Goal: Transaction & Acquisition: Purchase product/service

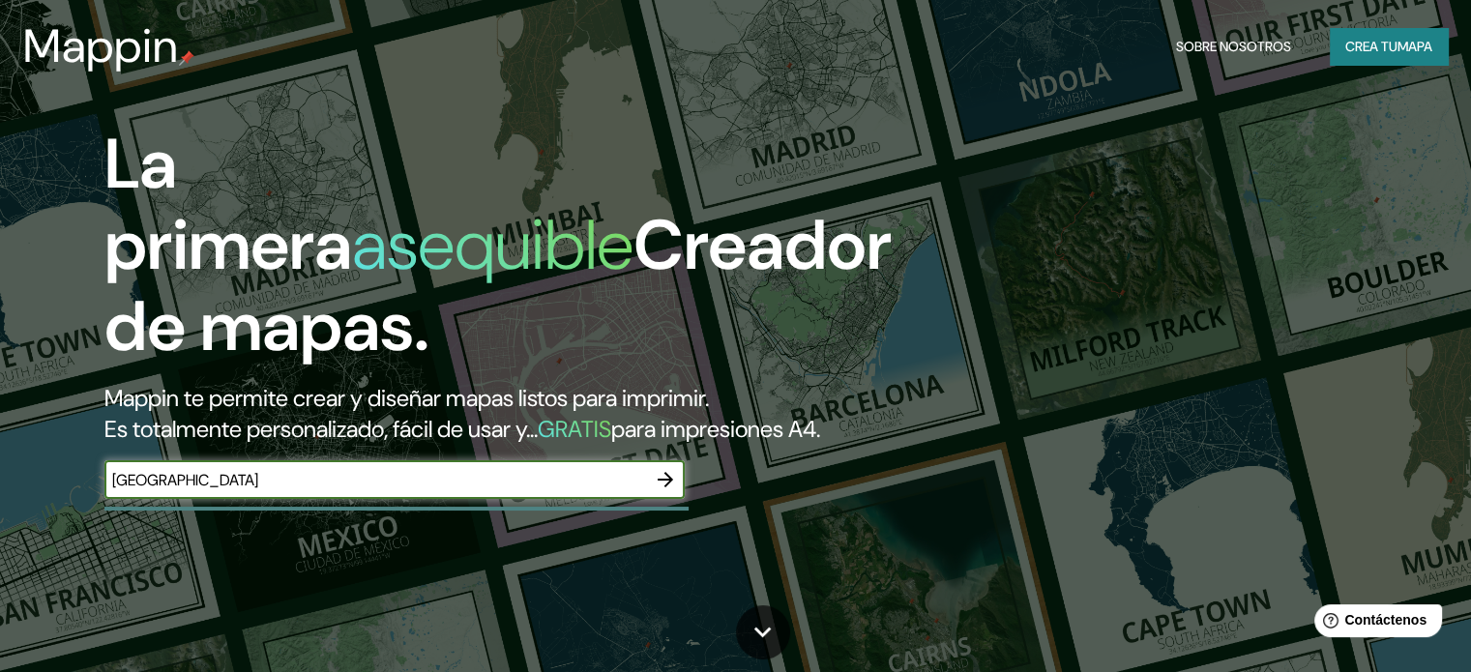
type input "[GEOGRAPHIC_DATA]"
click at [654, 491] on icon "button" at bounding box center [665, 479] width 23 height 23
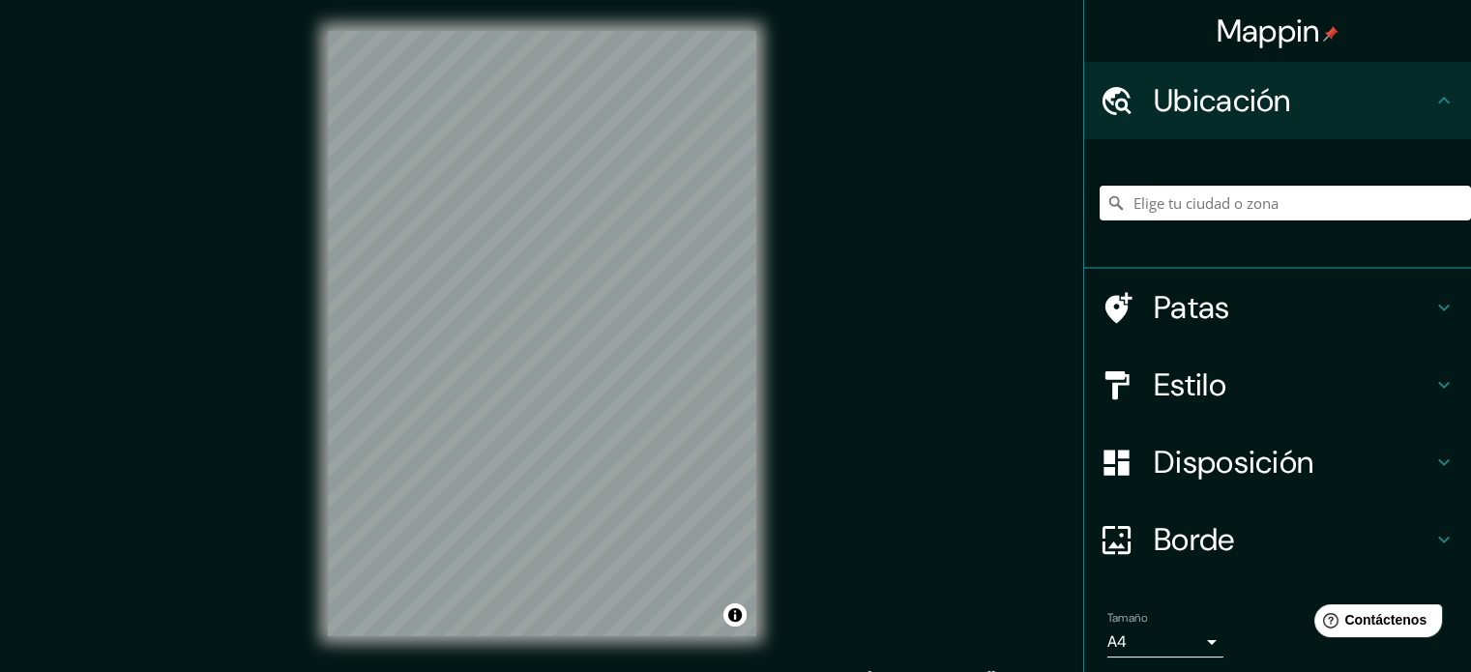
click at [1214, 199] on input "Elige tu ciudad o zona" at bounding box center [1285, 203] width 371 height 35
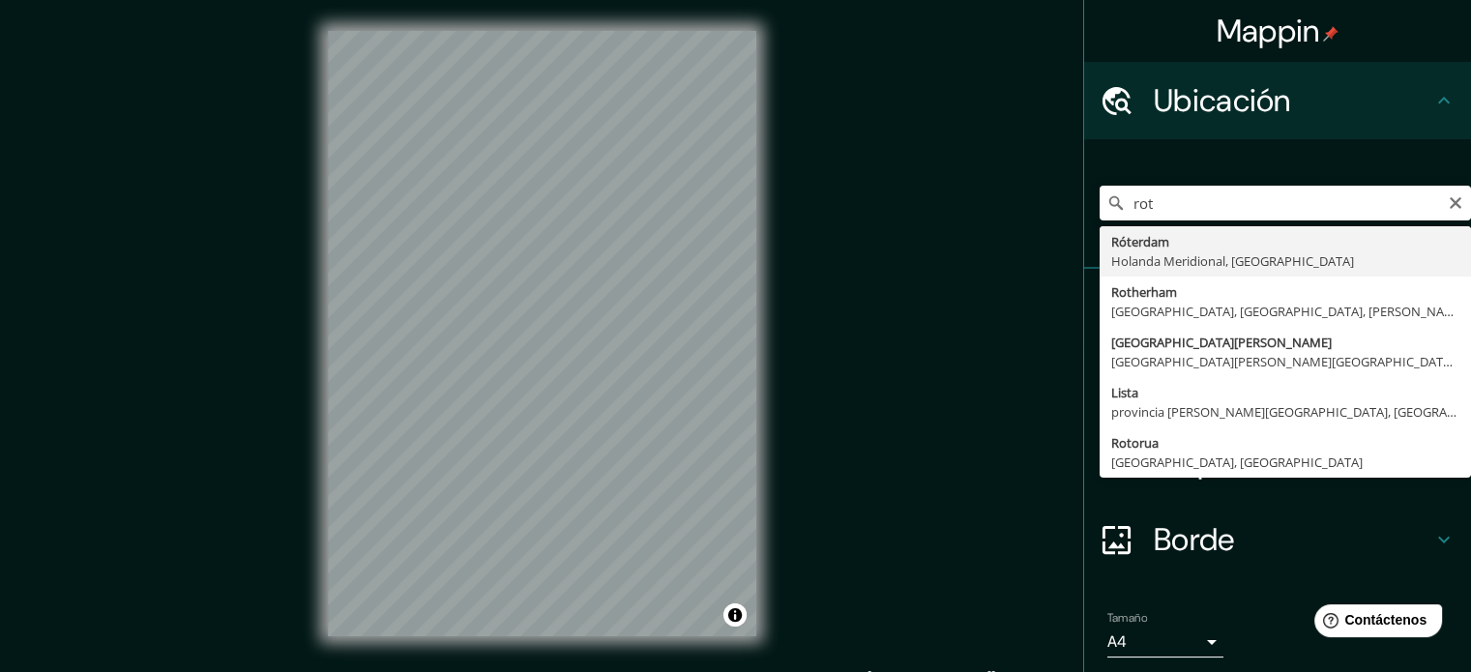
type input "[GEOGRAPHIC_DATA][PERSON_NAME][GEOGRAPHIC_DATA], [GEOGRAPHIC_DATA]"
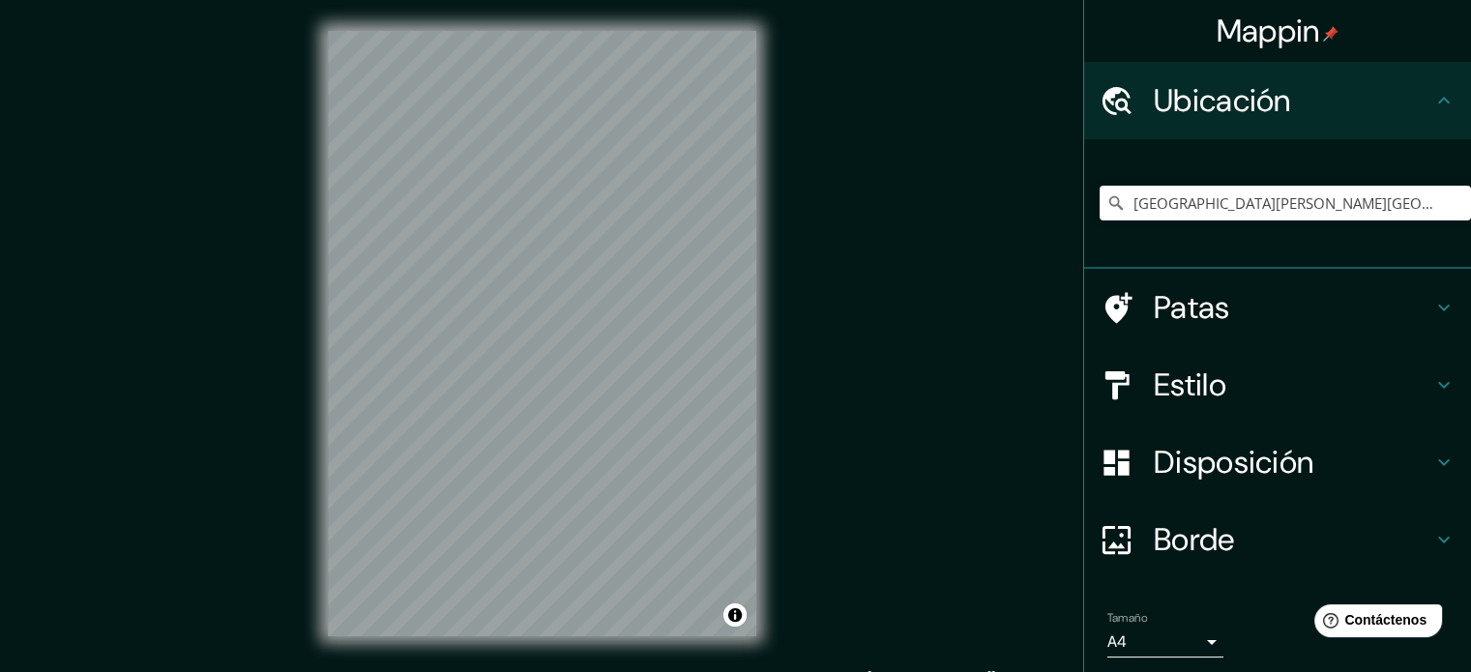
click at [1282, 311] on h4 "Patas" at bounding box center [1293, 307] width 279 height 39
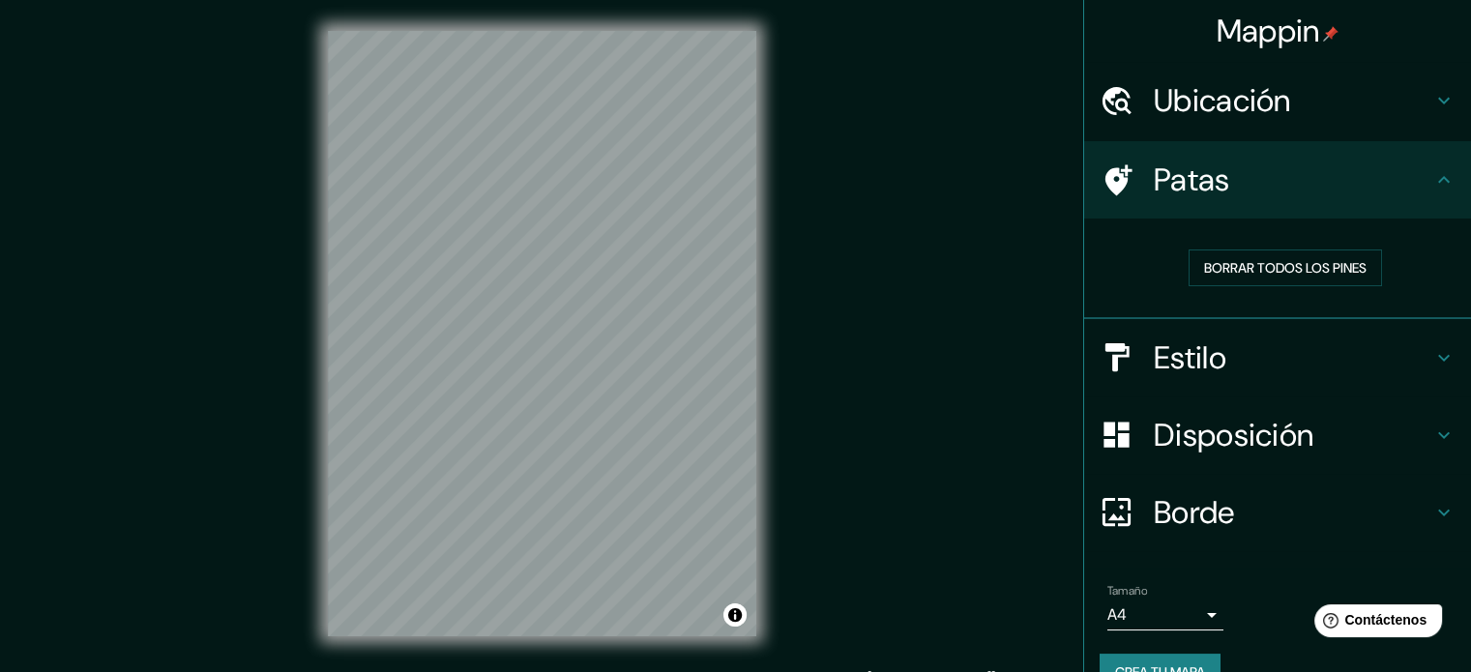
click at [1375, 210] on div "Patas" at bounding box center [1277, 179] width 387 height 77
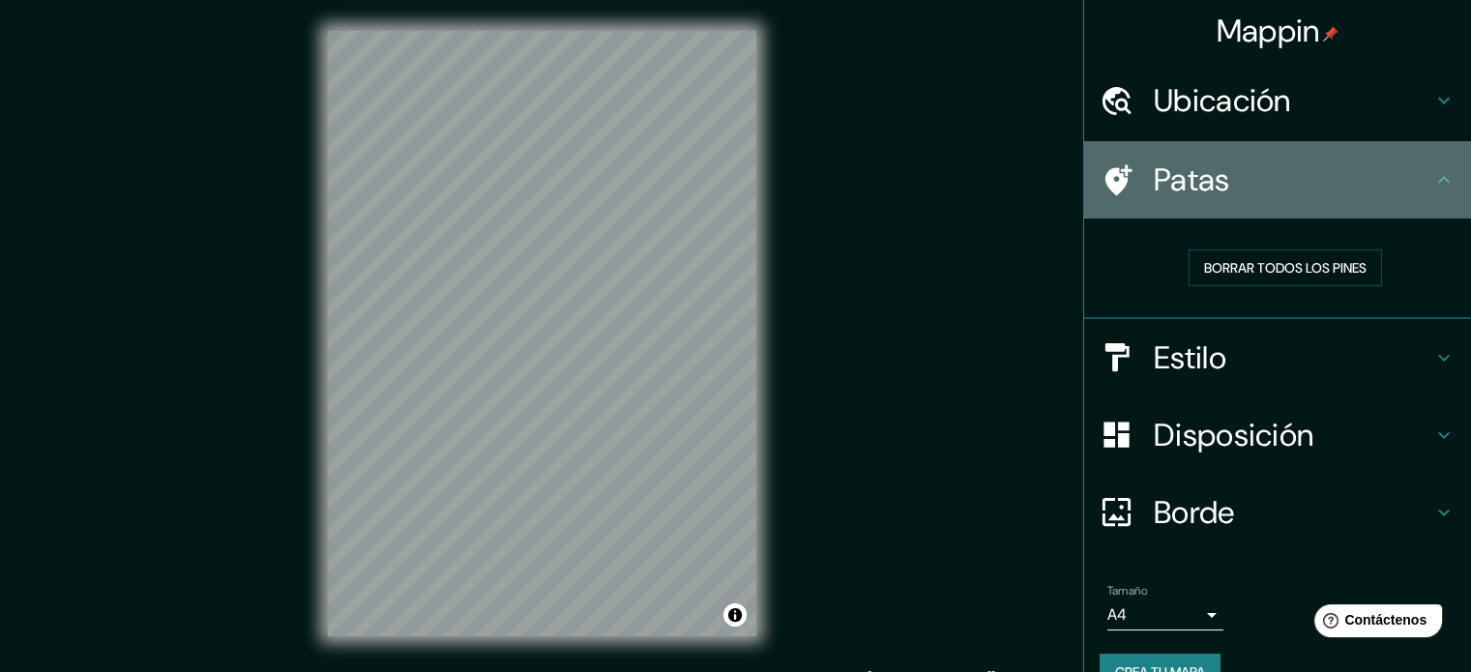
click at [1434, 186] on icon at bounding box center [1443, 179] width 23 height 23
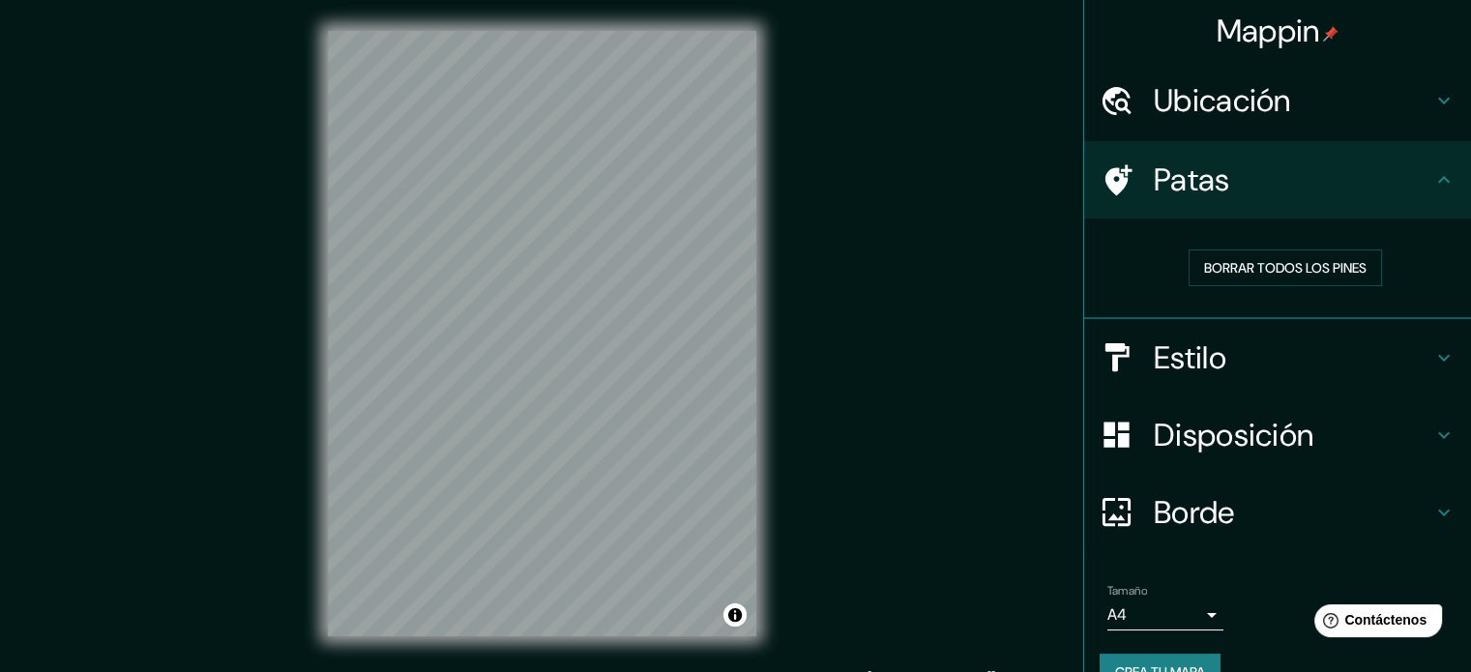
click at [1432, 177] on icon at bounding box center [1443, 179] width 23 height 23
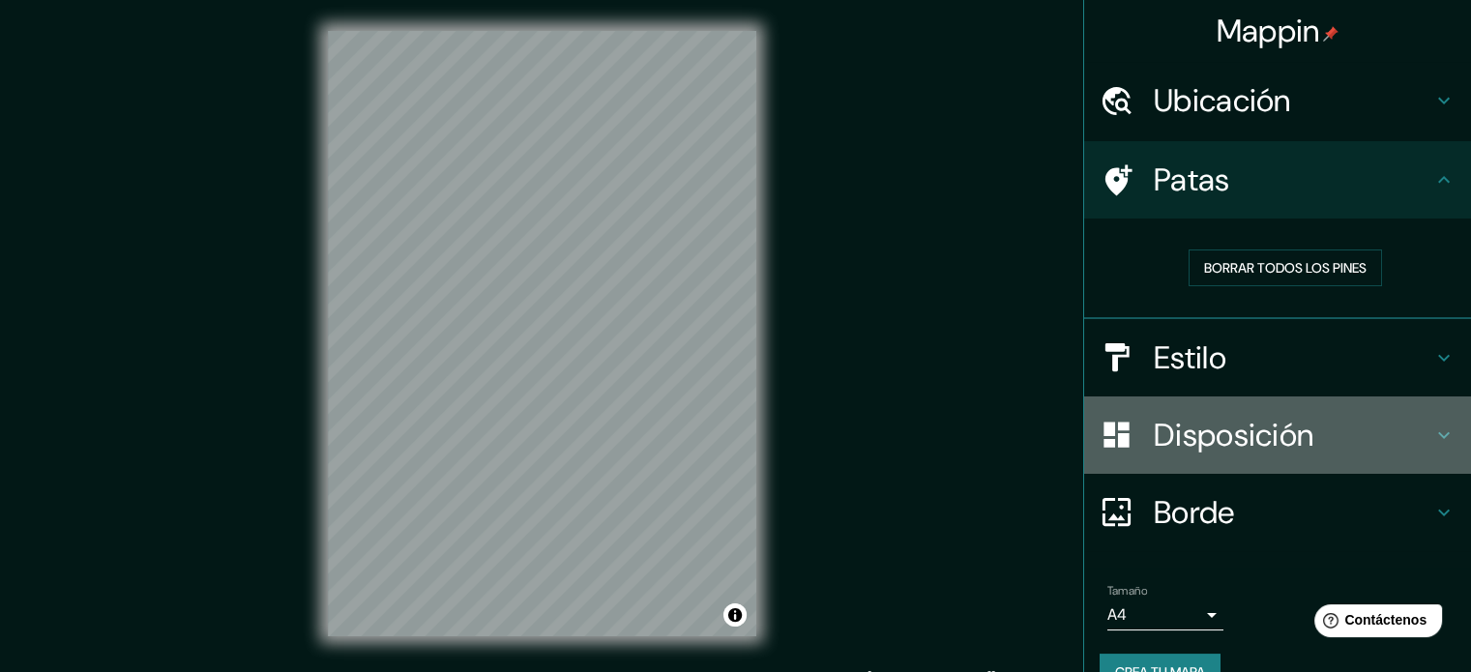
click at [1225, 450] on font "Disposición" at bounding box center [1234, 435] width 160 height 41
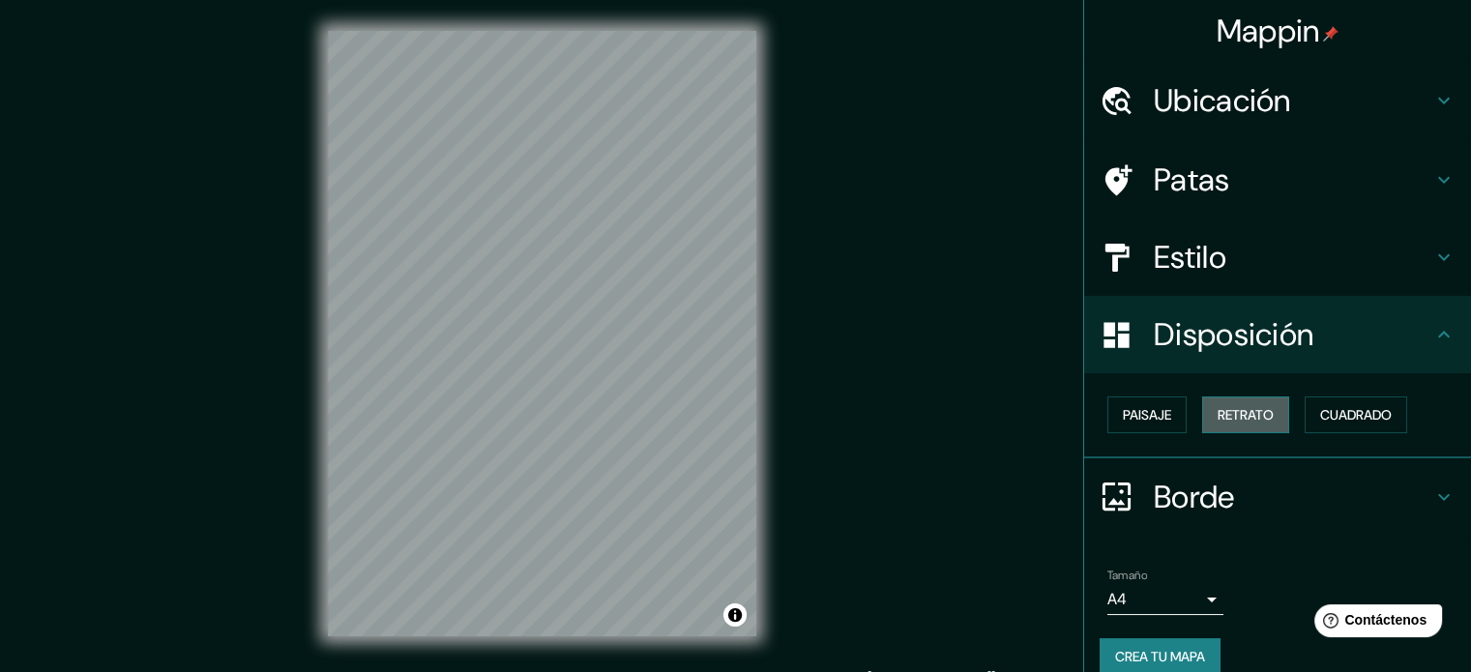
click at [1217, 425] on font "Retrato" at bounding box center [1245, 414] width 56 height 25
click at [1242, 428] on button "Retrato" at bounding box center [1245, 414] width 87 height 37
click at [1145, 415] on font "Paisaje" at bounding box center [1147, 414] width 48 height 17
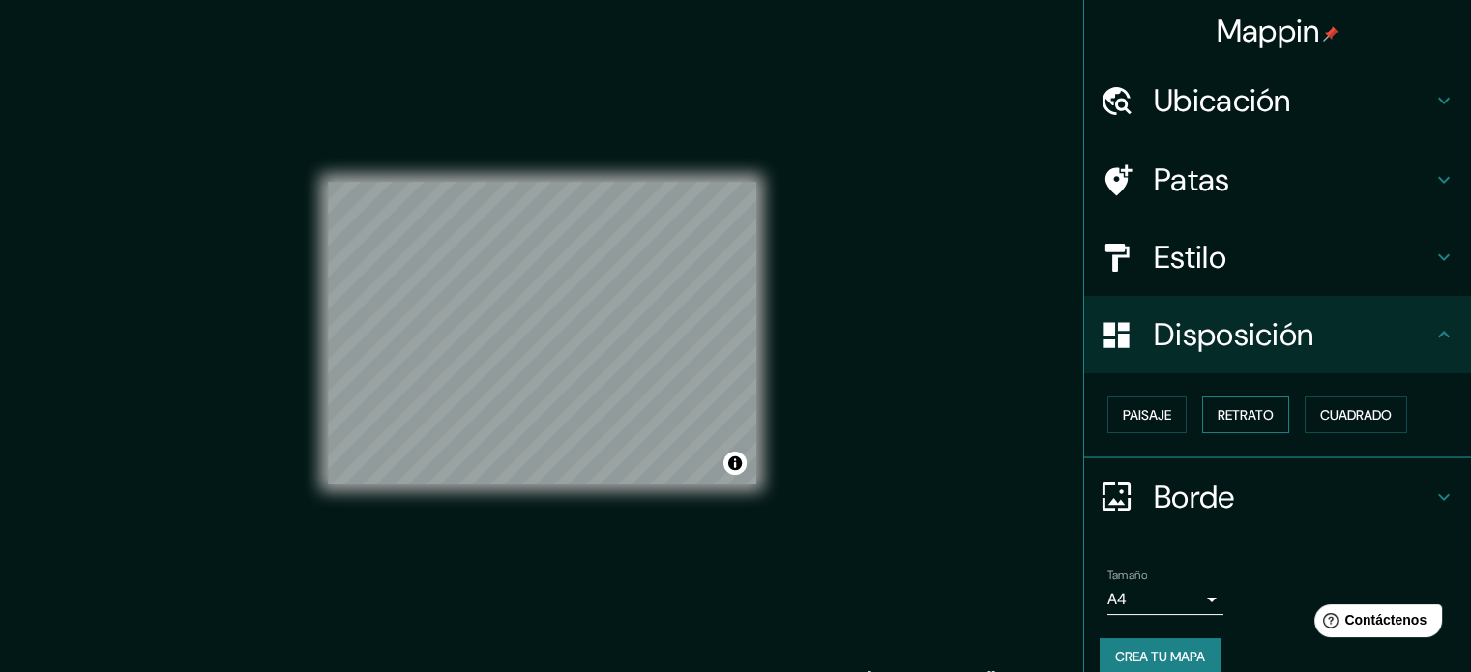
click at [1269, 426] on button "Retrato" at bounding box center [1245, 414] width 87 height 37
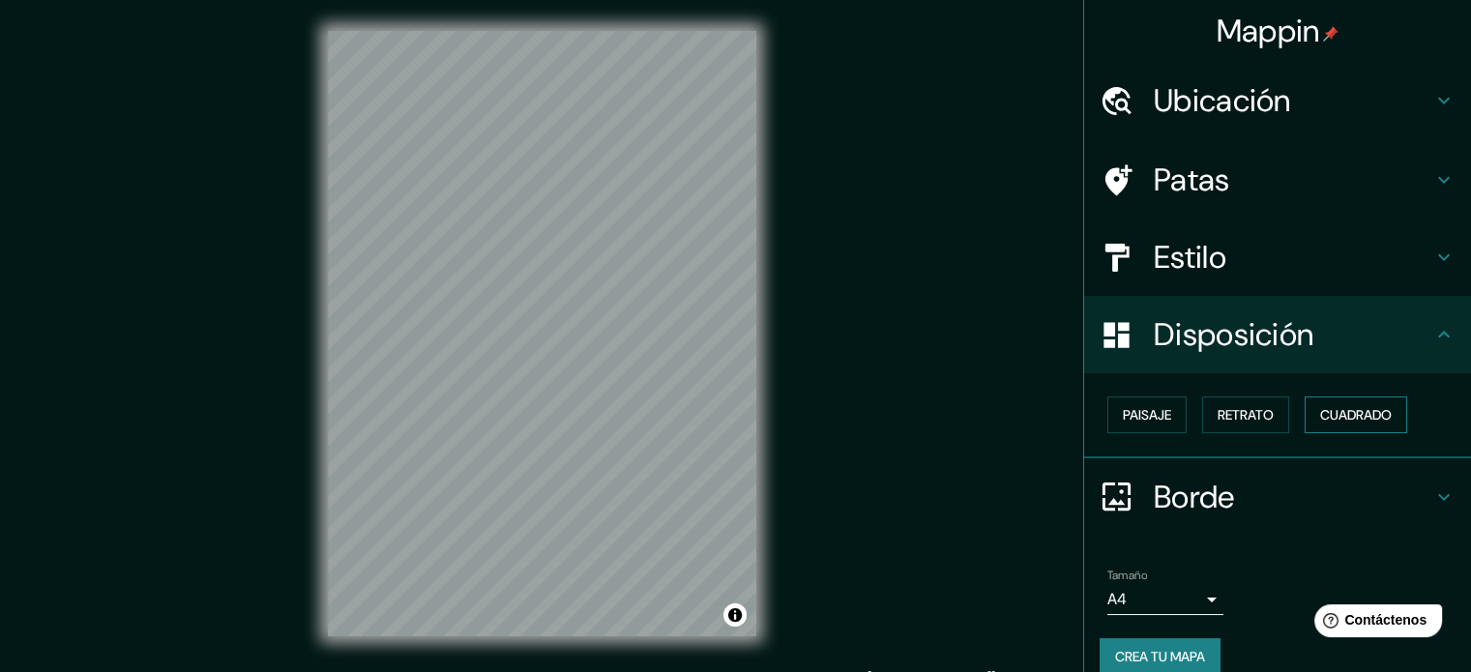
click at [1354, 428] on button "Cuadrado" at bounding box center [1356, 414] width 103 height 37
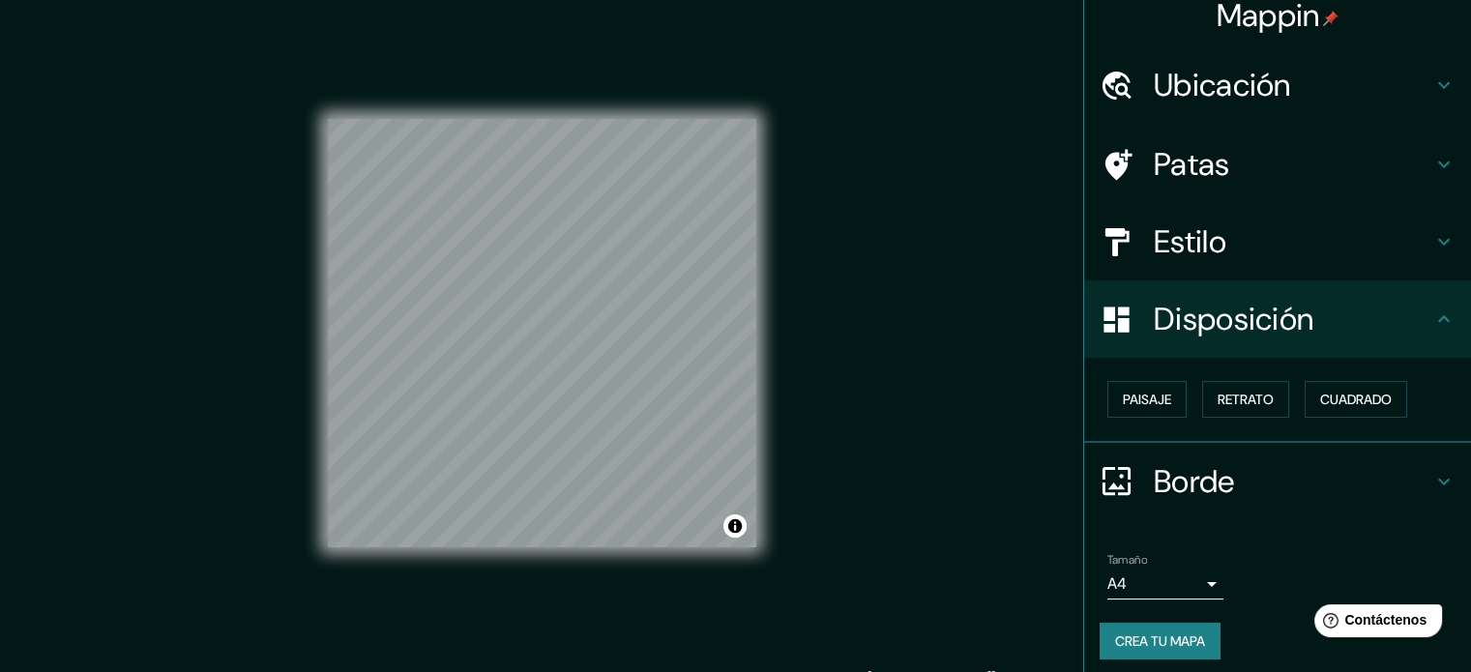
scroll to position [23, 0]
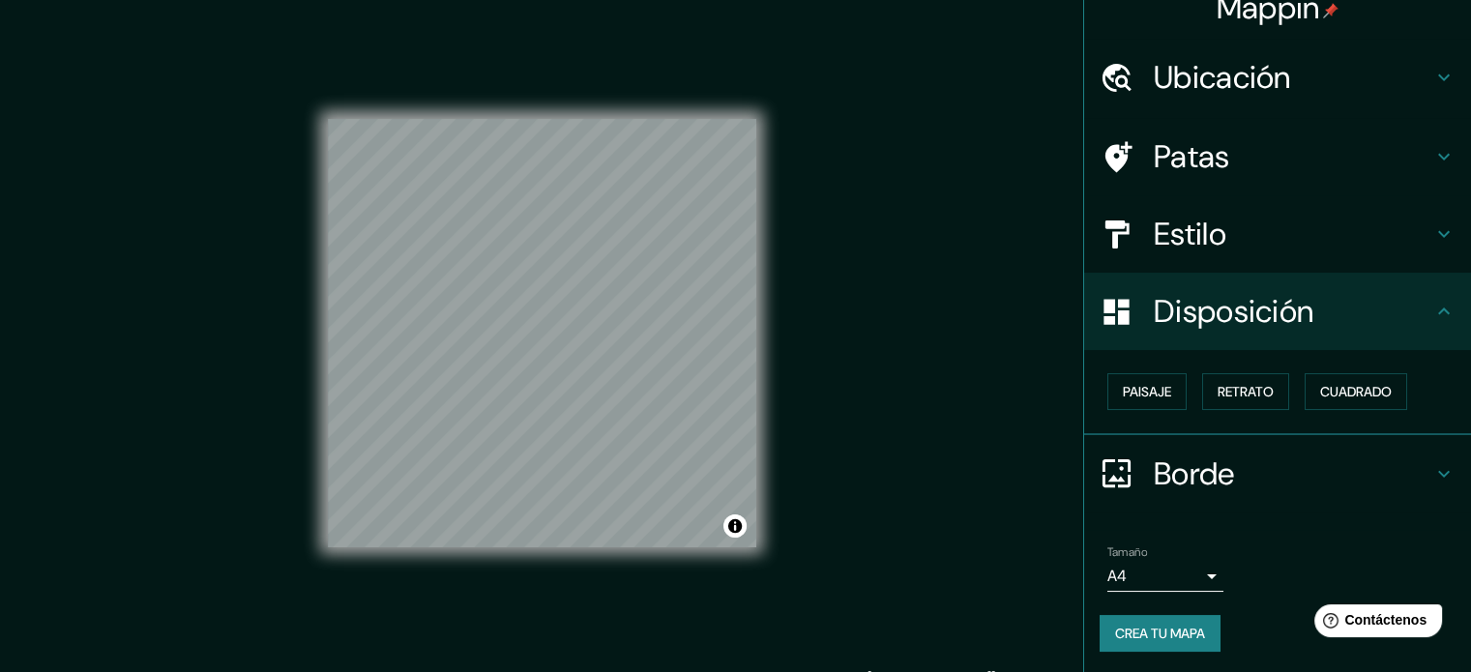
click at [1202, 472] on font "Borde" at bounding box center [1194, 474] width 81 height 41
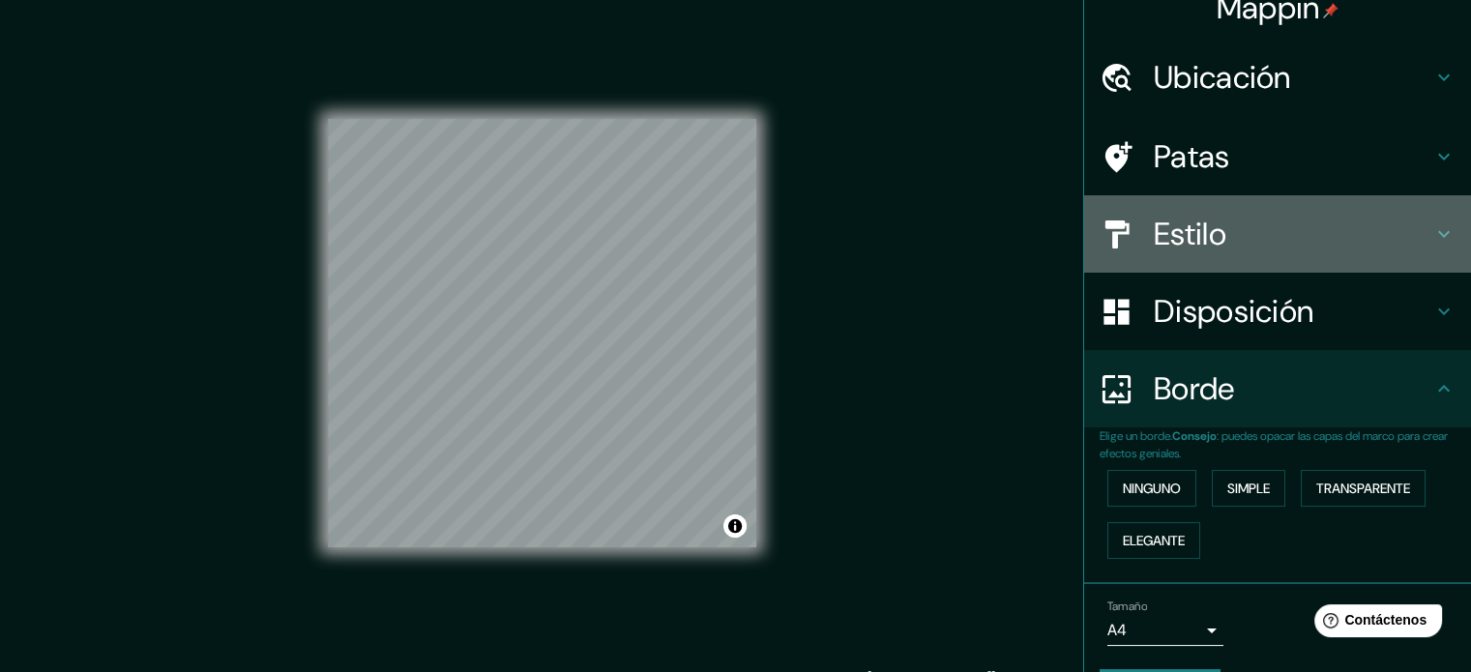
click at [1242, 250] on h4 "Estilo" at bounding box center [1293, 234] width 279 height 39
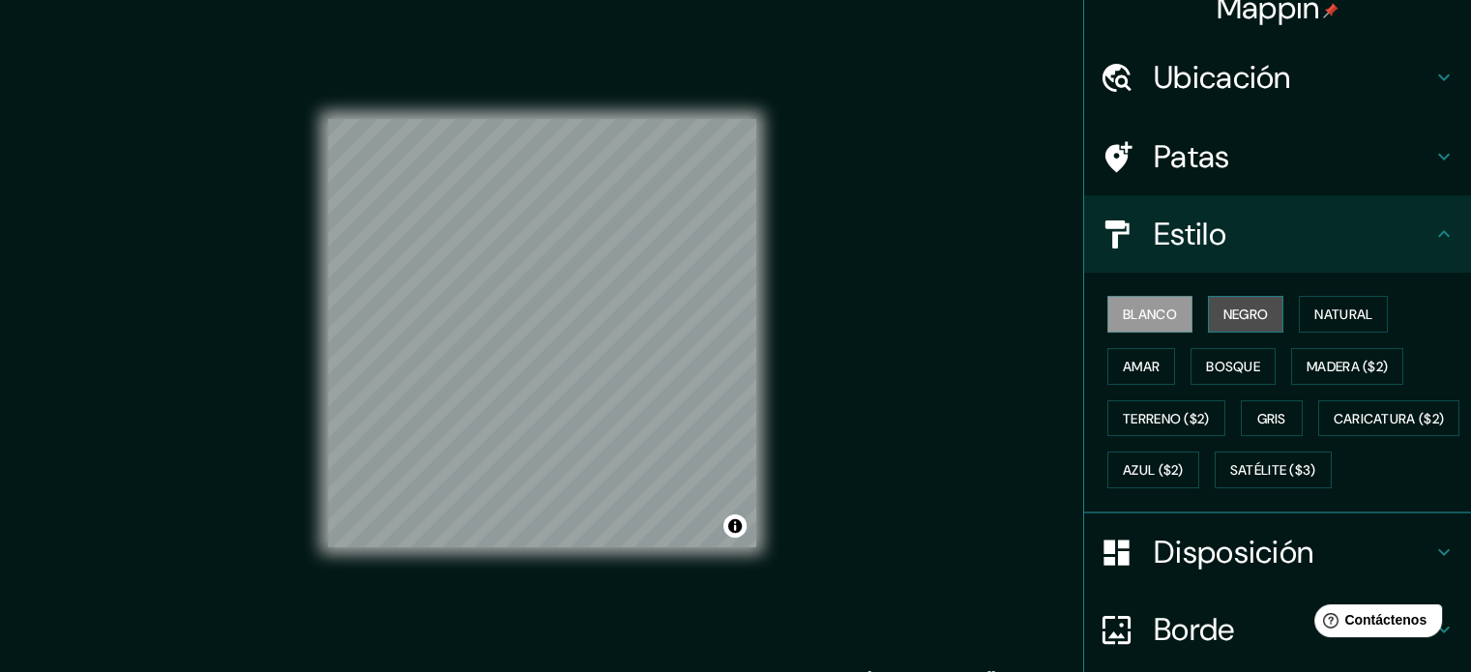
click at [1223, 307] on font "Negro" at bounding box center [1245, 314] width 45 height 17
click at [1314, 318] on font "Natural" at bounding box center [1343, 314] width 58 height 17
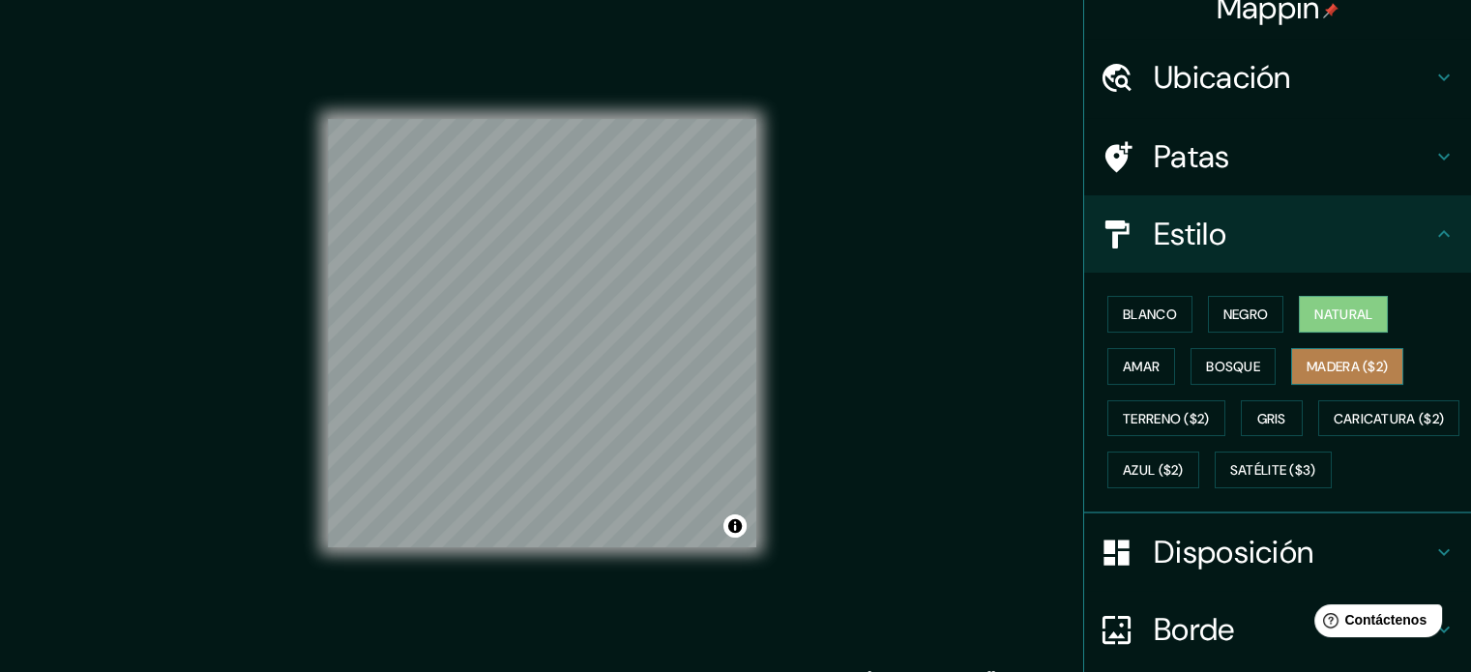
click at [1307, 361] on font "Madera ($2)" at bounding box center [1346, 366] width 81 height 17
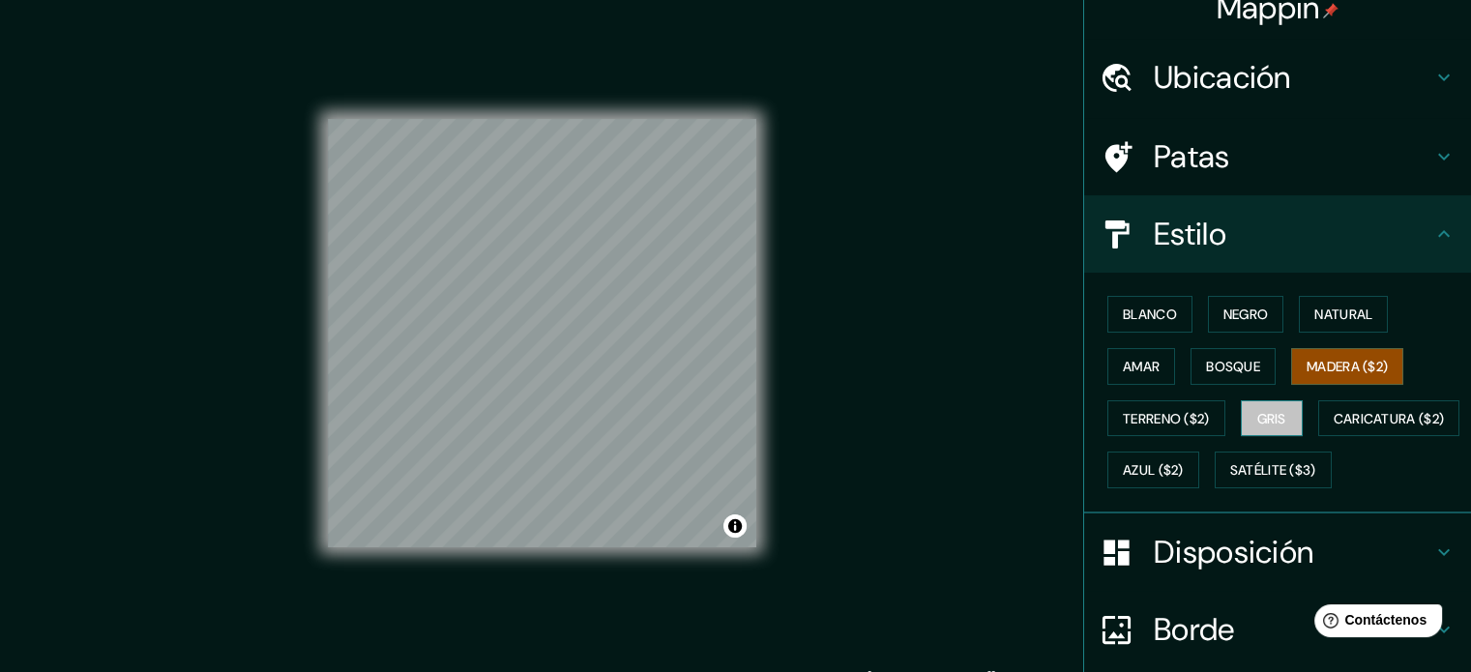
click at [1257, 412] on font "Gris" at bounding box center [1271, 418] width 29 height 17
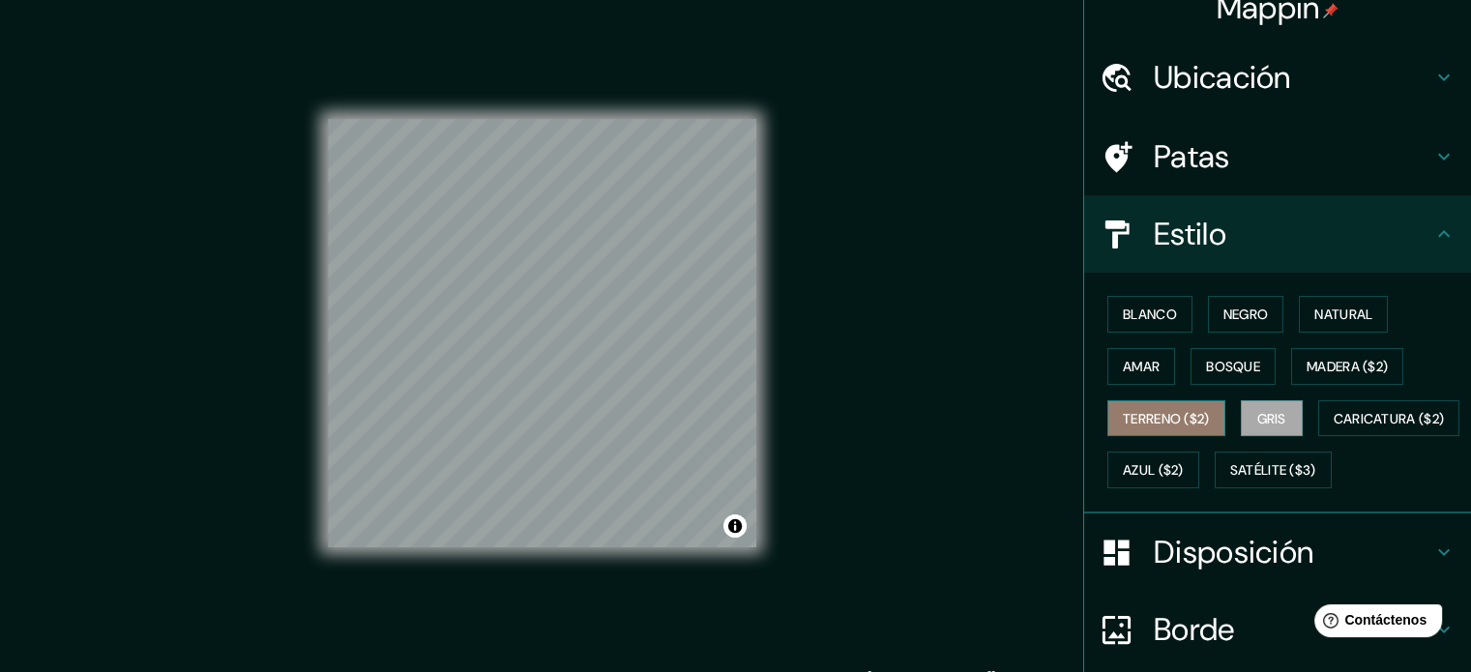
click at [1168, 410] on font "Terreno ($2)" at bounding box center [1166, 418] width 87 height 17
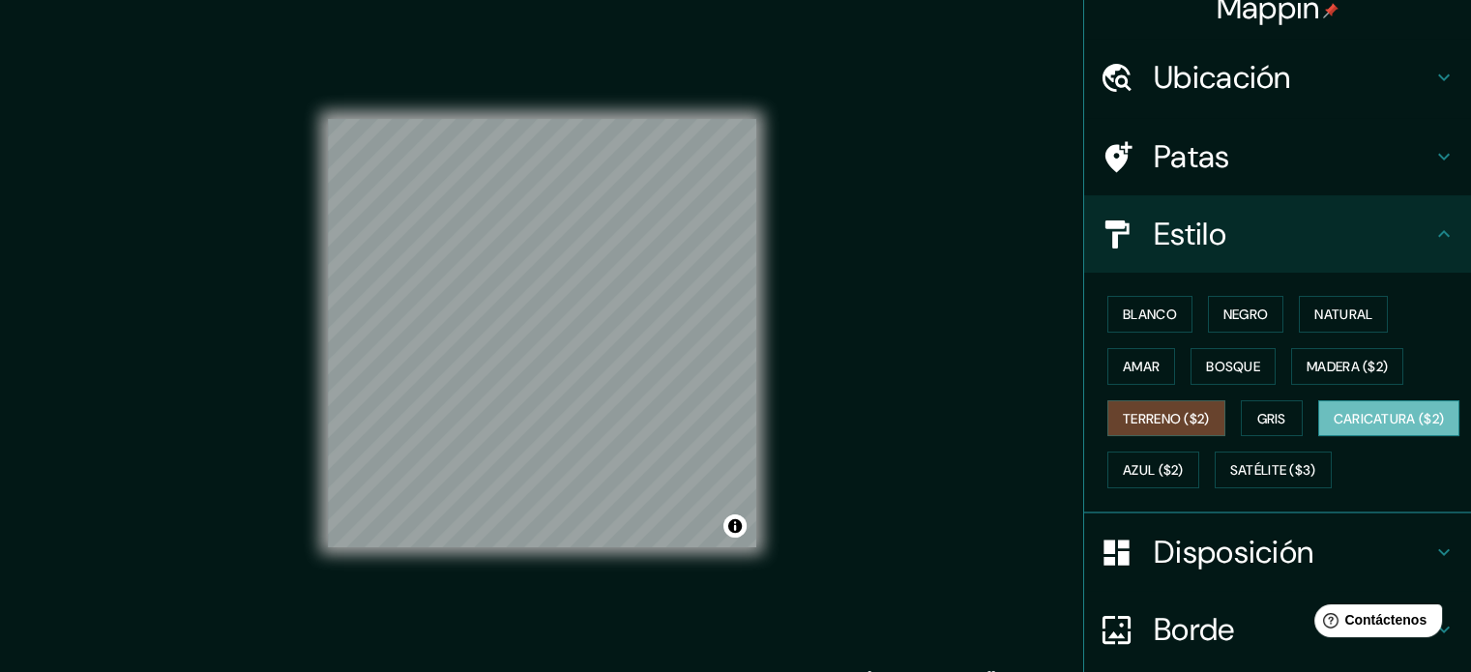
click at [1334, 427] on font "Caricatura ($2)" at bounding box center [1389, 418] width 111 height 17
click at [1249, 473] on div "Blanco Negro Natural [PERSON_NAME] ($2) Terreno ($2) Gris Caricatura ($2) Azul …" at bounding box center [1285, 392] width 371 height 208
click at [1184, 467] on font "Azul ($2)" at bounding box center [1153, 470] width 61 height 17
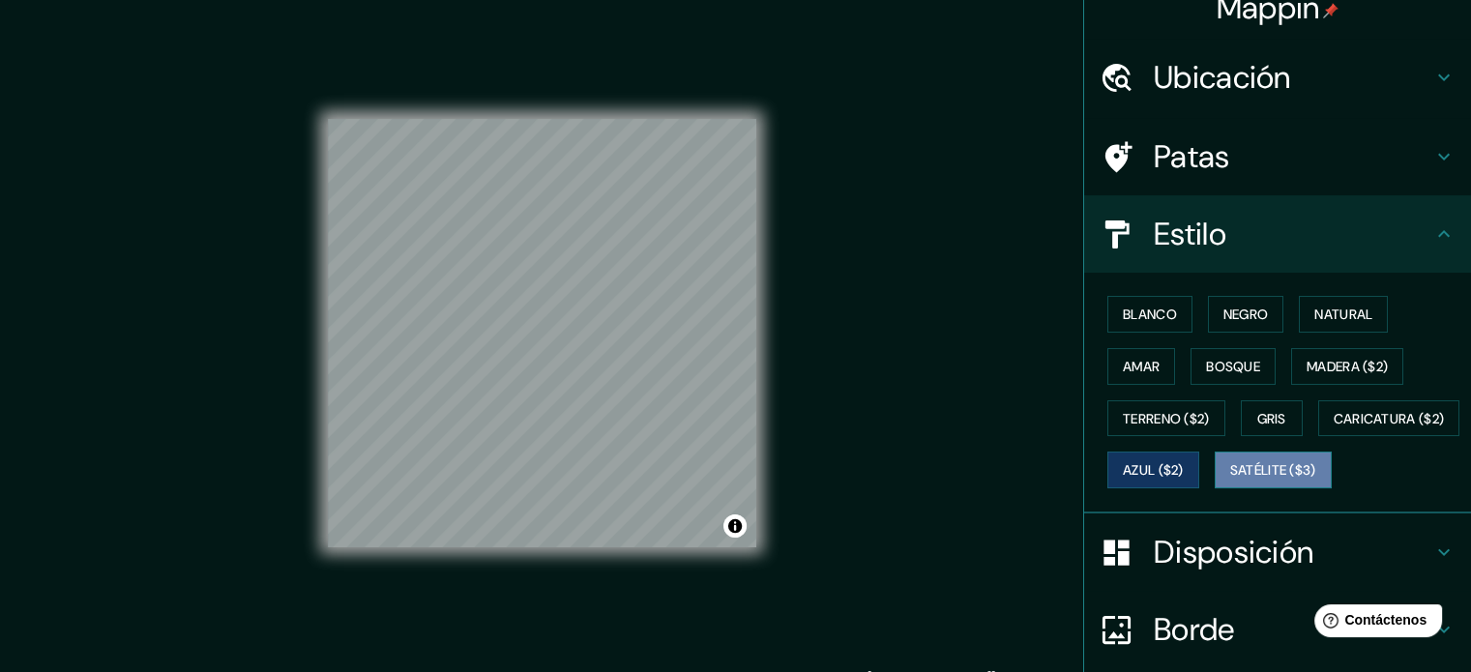
click at [1230, 480] on font "Satélite ($3)" at bounding box center [1273, 470] width 86 height 17
click at [1282, 413] on button "Gris" at bounding box center [1272, 418] width 62 height 37
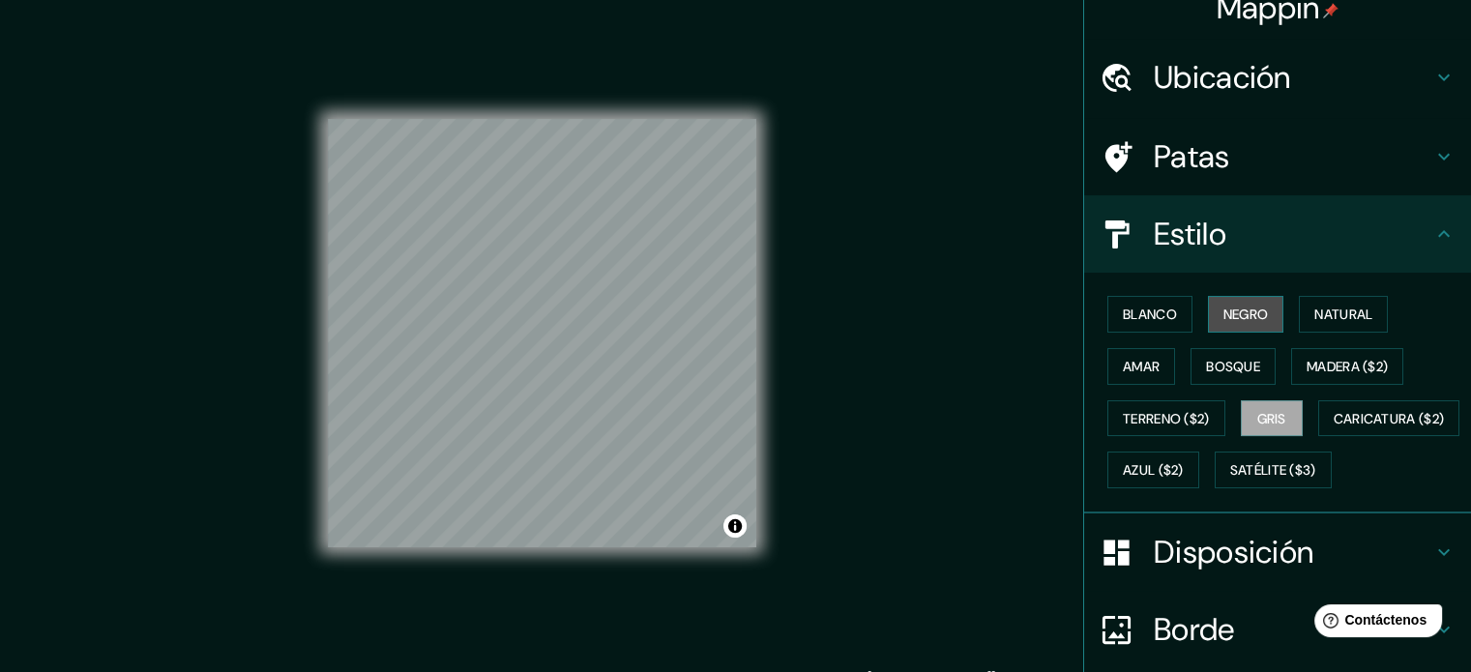
click at [1227, 309] on font "Negro" at bounding box center [1245, 314] width 45 height 17
click at [1257, 411] on font "Gris" at bounding box center [1271, 418] width 29 height 17
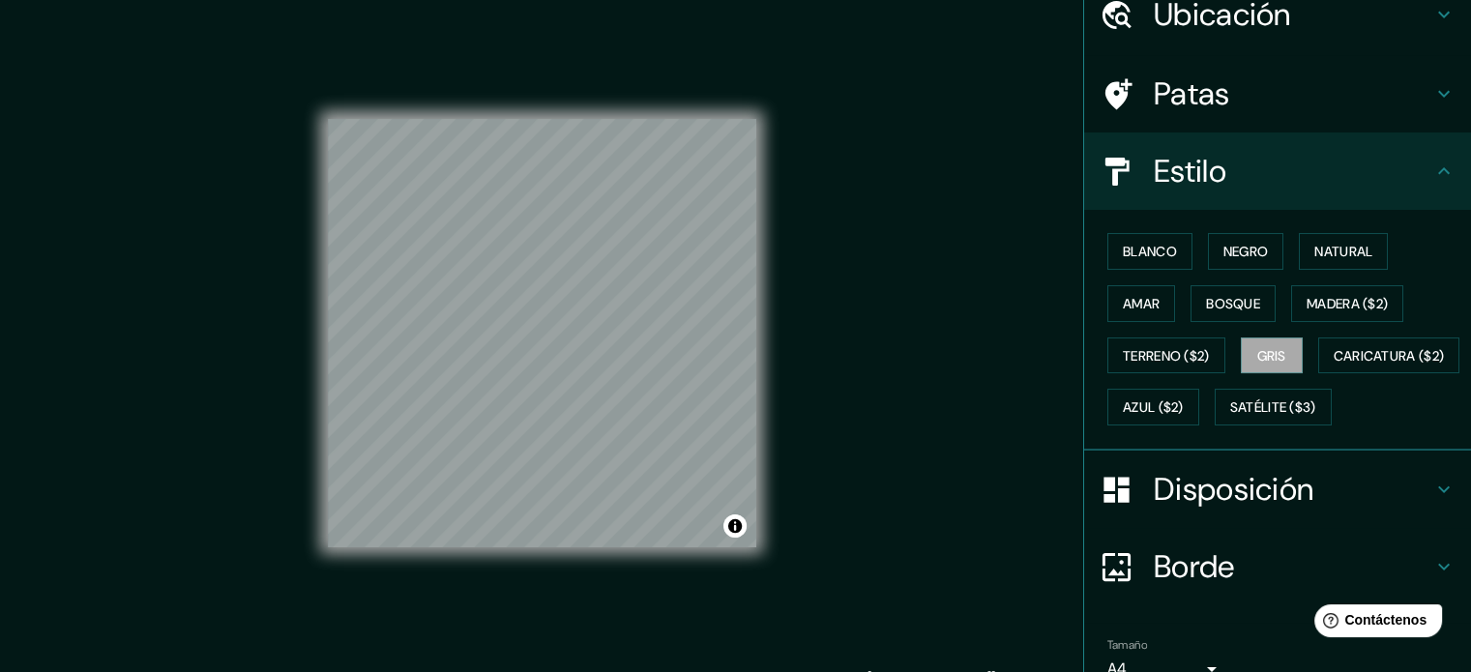
scroll to position [120, 0]
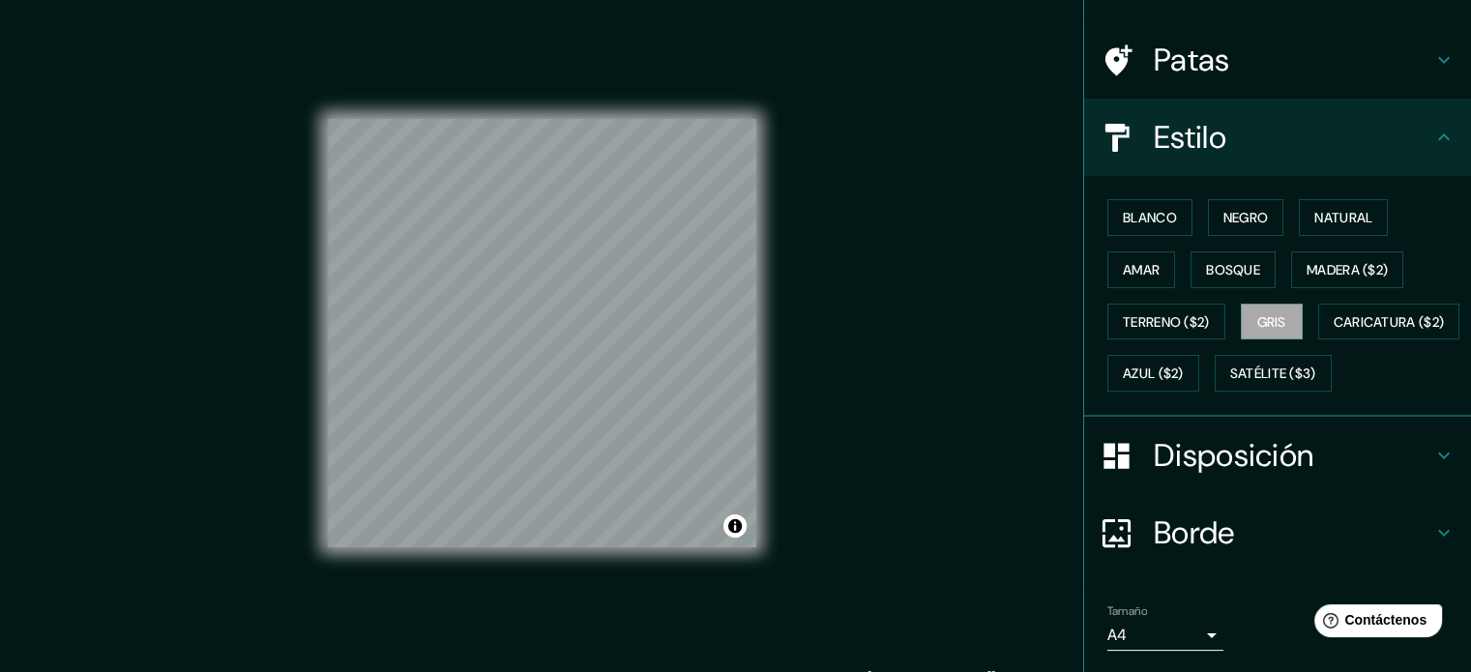
click at [1132, 550] on div at bounding box center [1127, 533] width 54 height 34
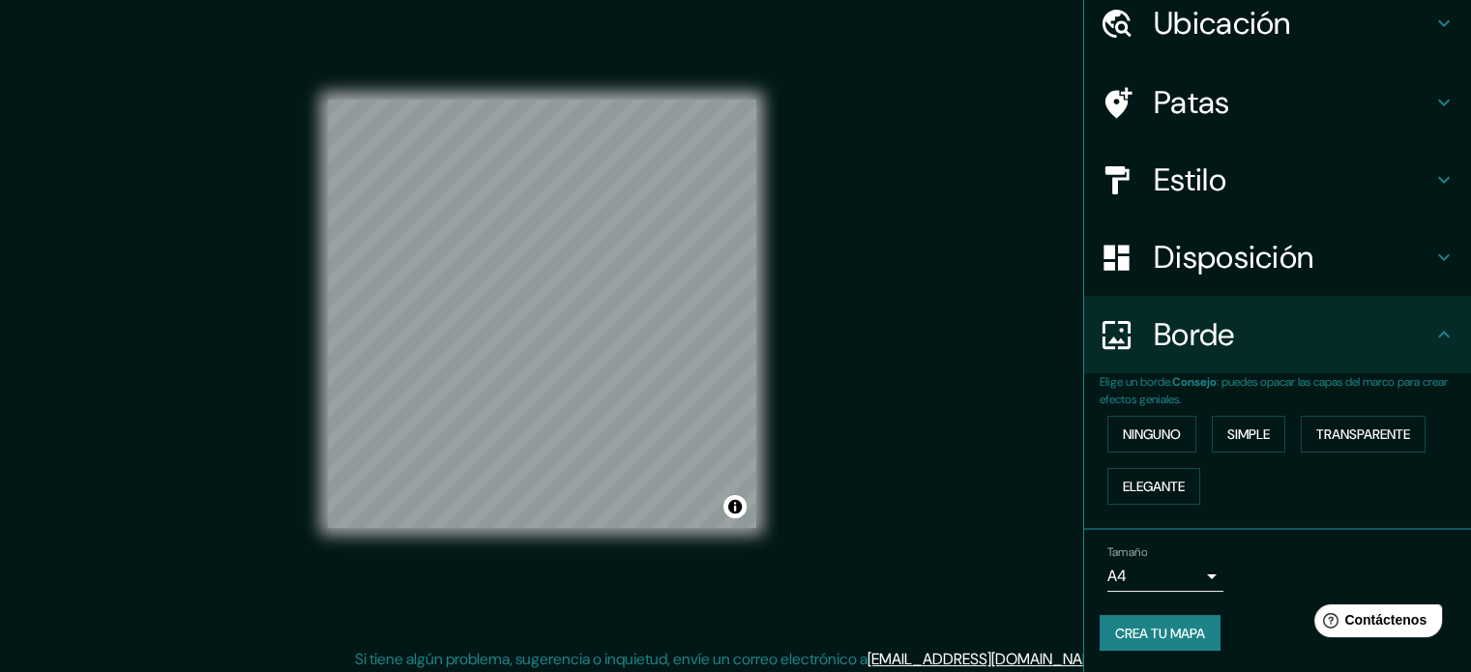
scroll to position [25, 0]
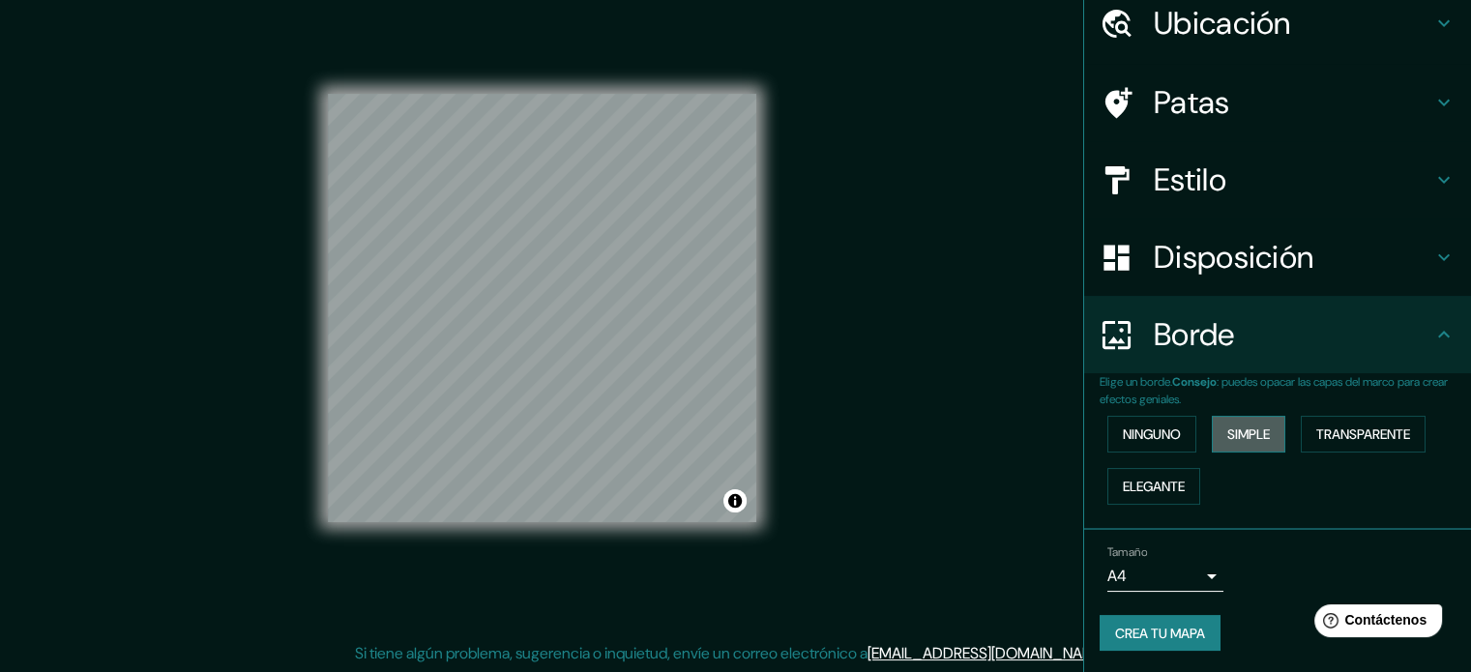
click at [1257, 434] on font "Simple" at bounding box center [1248, 433] width 43 height 17
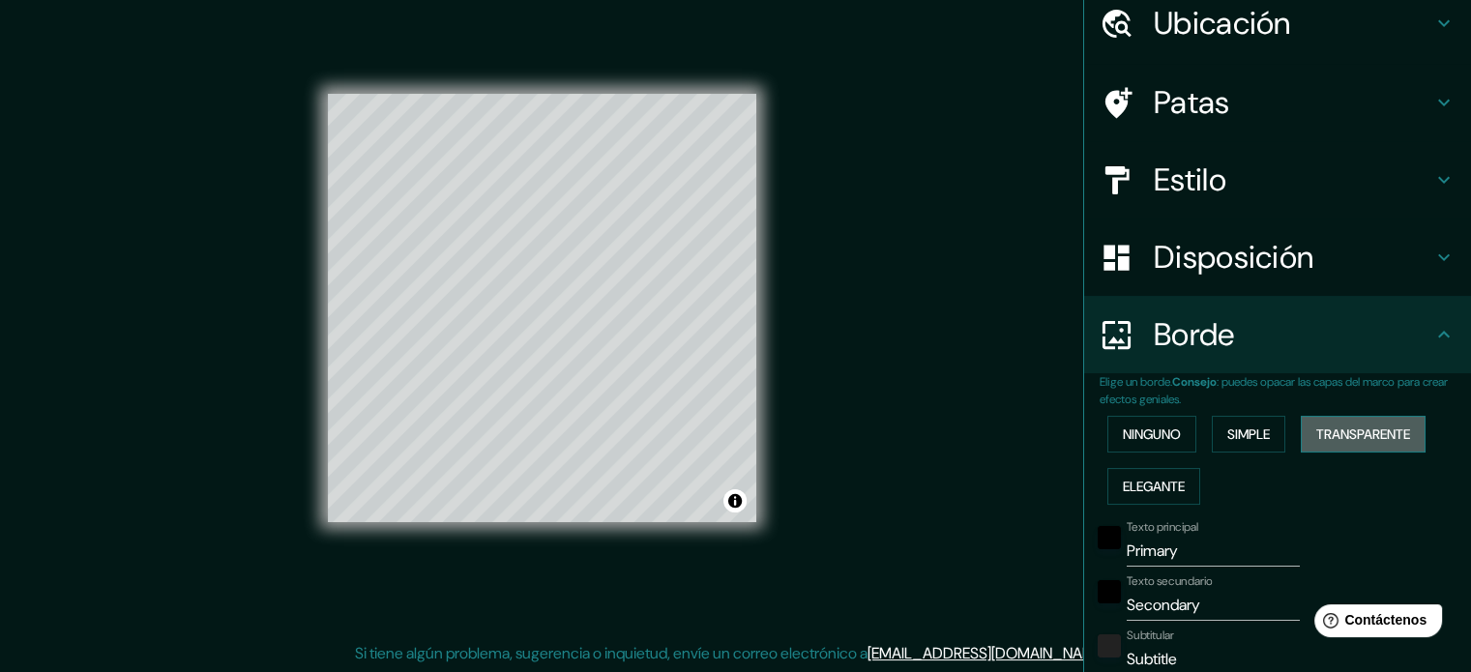
click at [1316, 440] on font "Transparente" at bounding box center [1363, 433] width 94 height 17
click at [1184, 491] on button "Elegante" at bounding box center [1153, 486] width 93 height 37
drag, startPoint x: 1173, startPoint y: 546, endPoint x: 952, endPoint y: 536, distance: 221.7
click at [952, 536] on div "Mappin Ubicación [GEOGRAPHIC_DATA][PERSON_NAME][GEOGRAPHIC_DATA], [GEOGRAPHIC_D…" at bounding box center [735, 324] width 1471 height 698
type input "177"
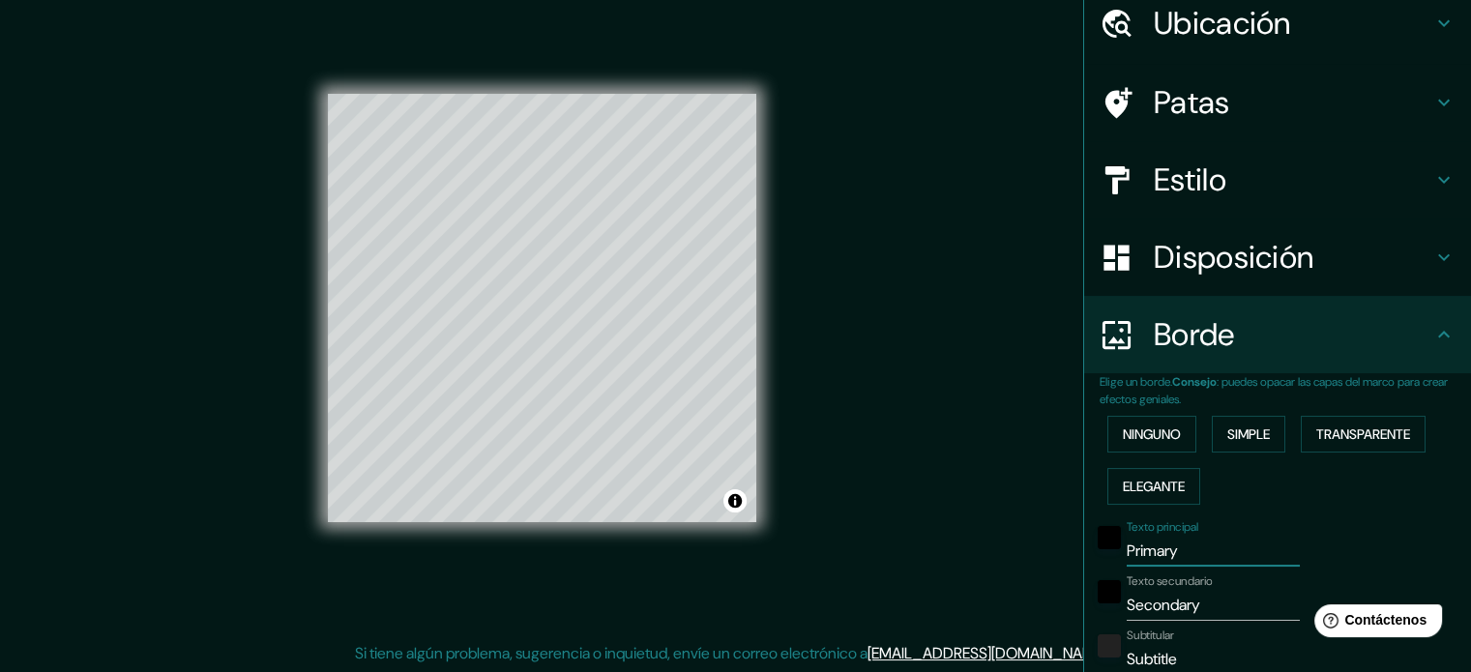
type input "35"
type input "18"
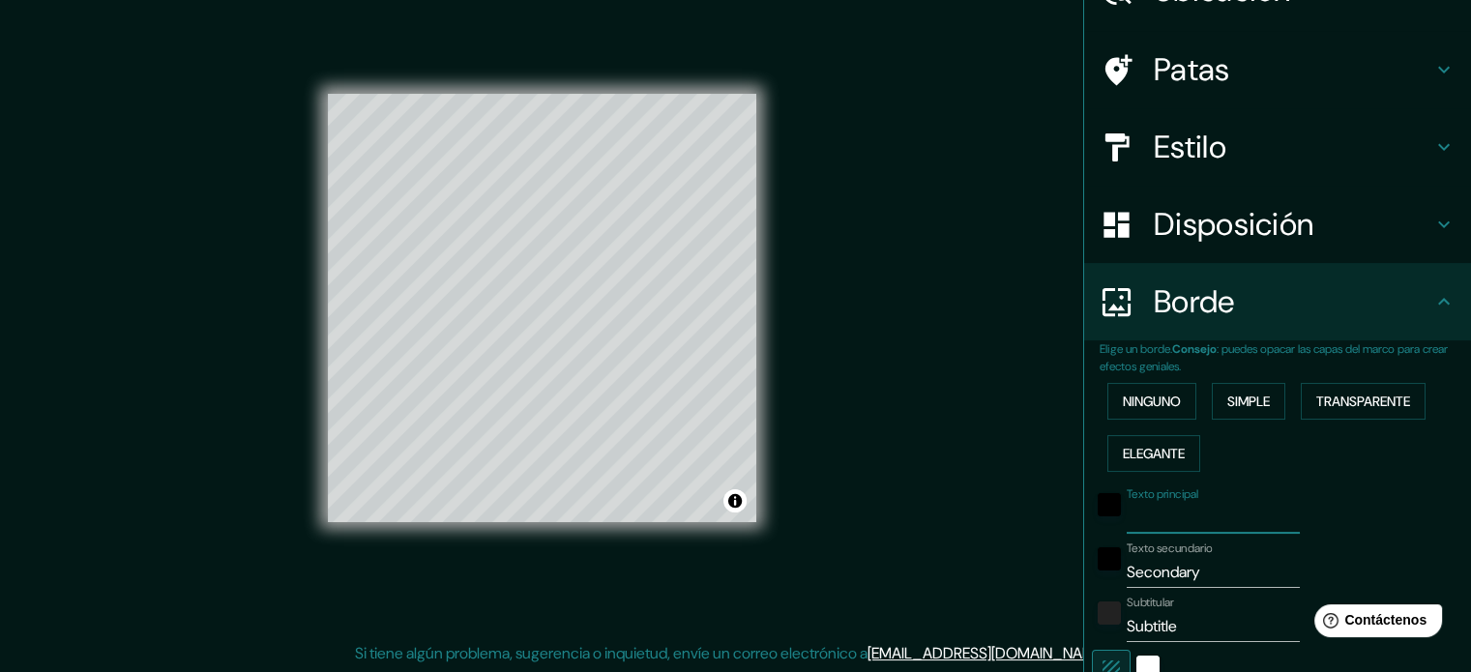
scroll to position [77, 0]
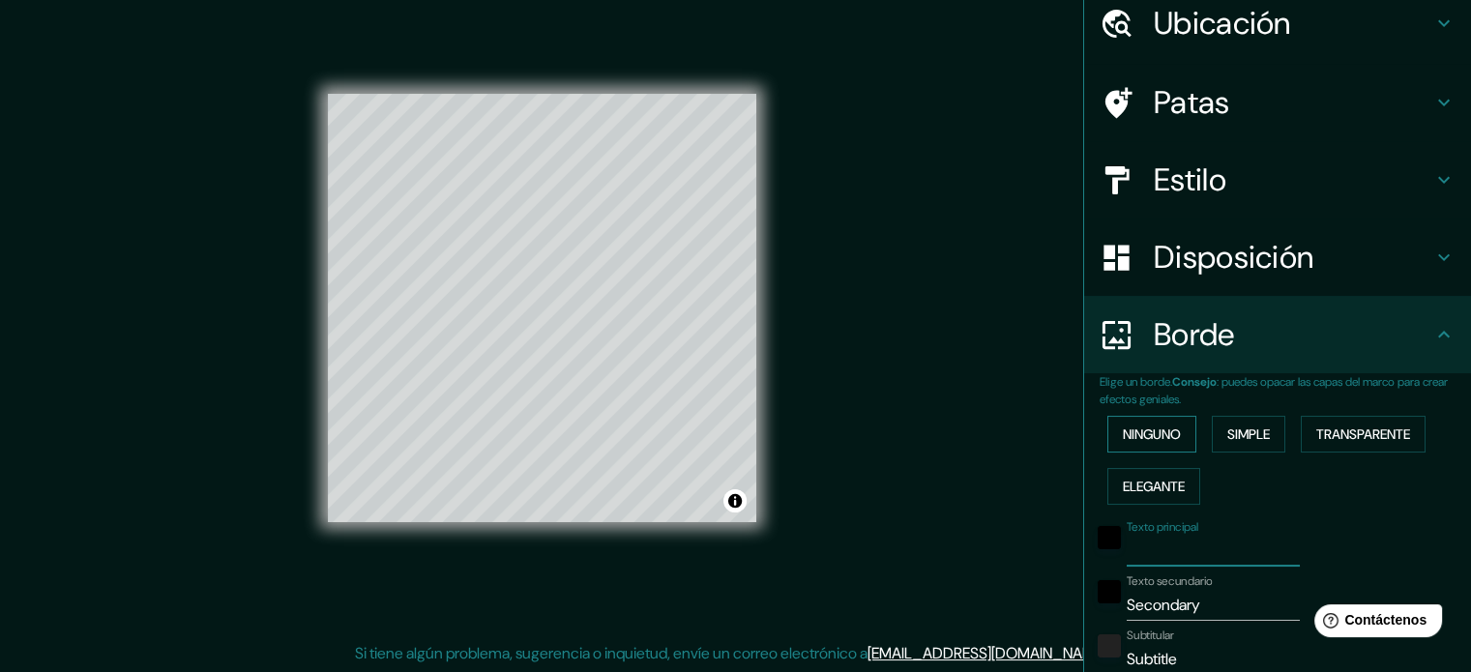
click at [1124, 425] on font "Ninguno" at bounding box center [1152, 434] width 58 height 25
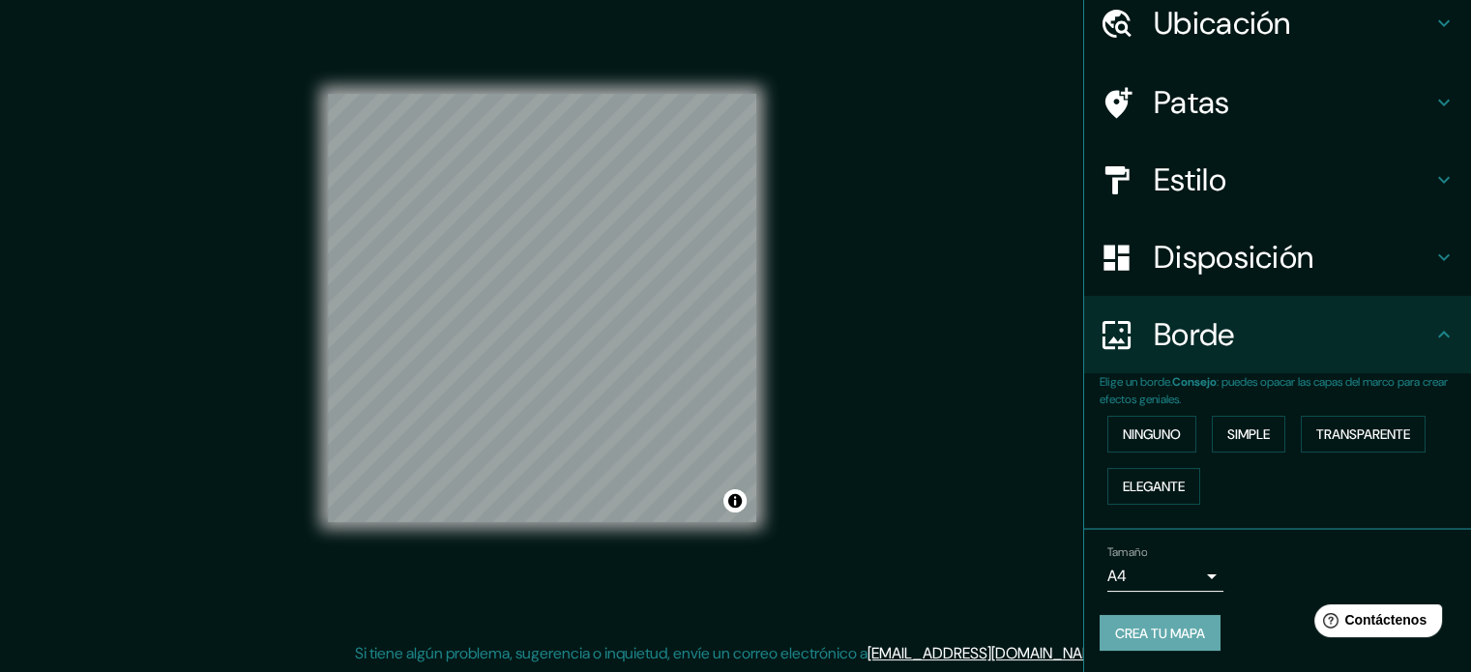
click at [1153, 630] on font "Crea tu mapa" at bounding box center [1160, 633] width 90 height 17
click at [1155, 630] on font "Crea tu mapa" at bounding box center [1160, 633] width 90 height 17
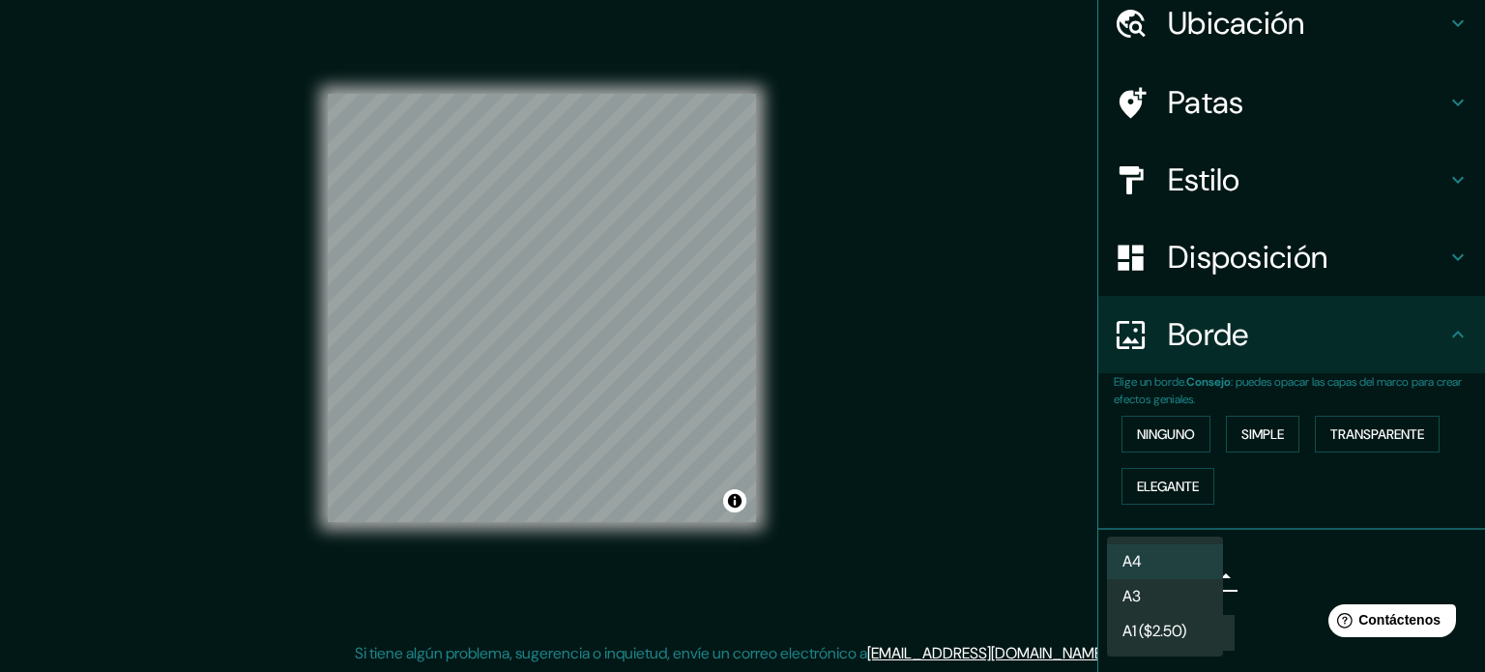
click at [1199, 571] on body "Mappin Ubicación [GEOGRAPHIC_DATA][PERSON_NAME][GEOGRAPHIC_DATA], [GEOGRAPHIC_D…" at bounding box center [742, 311] width 1485 height 672
click at [1270, 572] on div at bounding box center [742, 336] width 1485 height 672
